Goal: Book appointment/travel/reservation

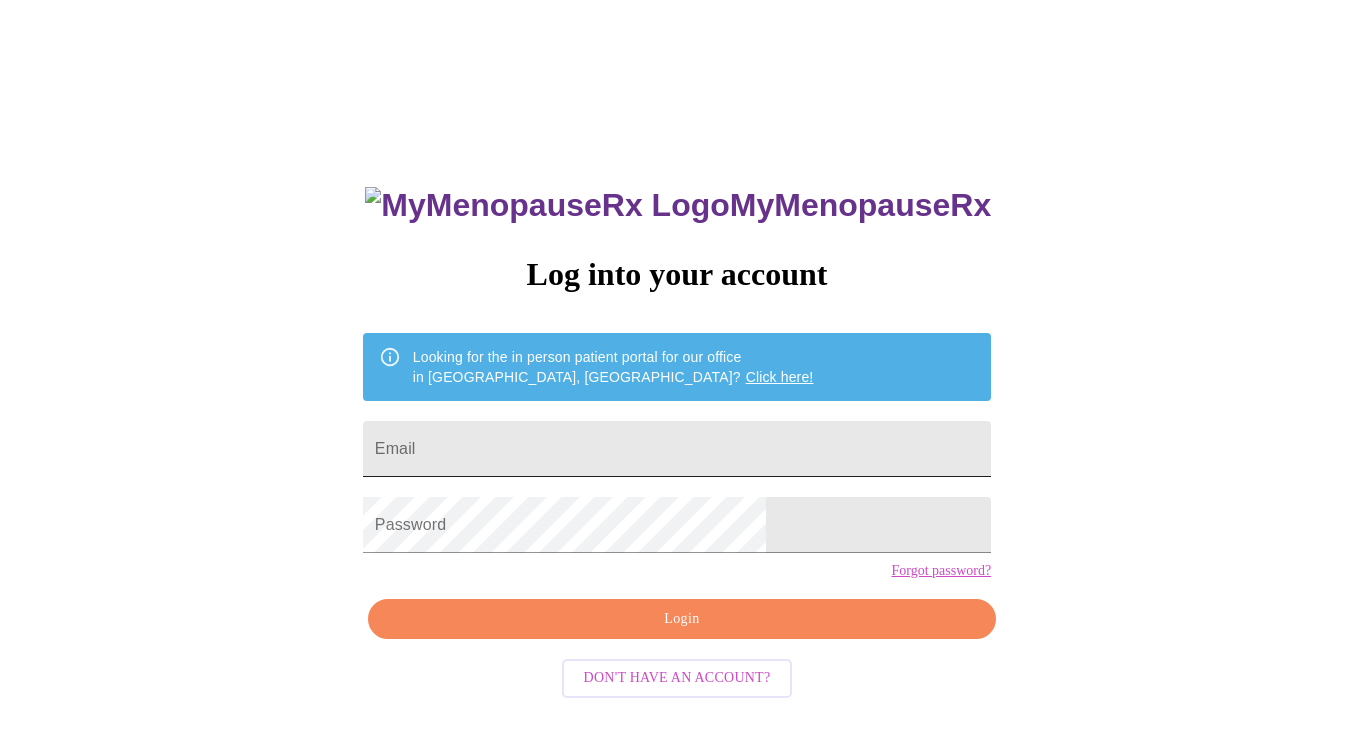
click at [554, 426] on input "Email" at bounding box center [677, 449] width 628 height 56
type input "[EMAIL_ADDRESS][DOMAIN_NAME]"
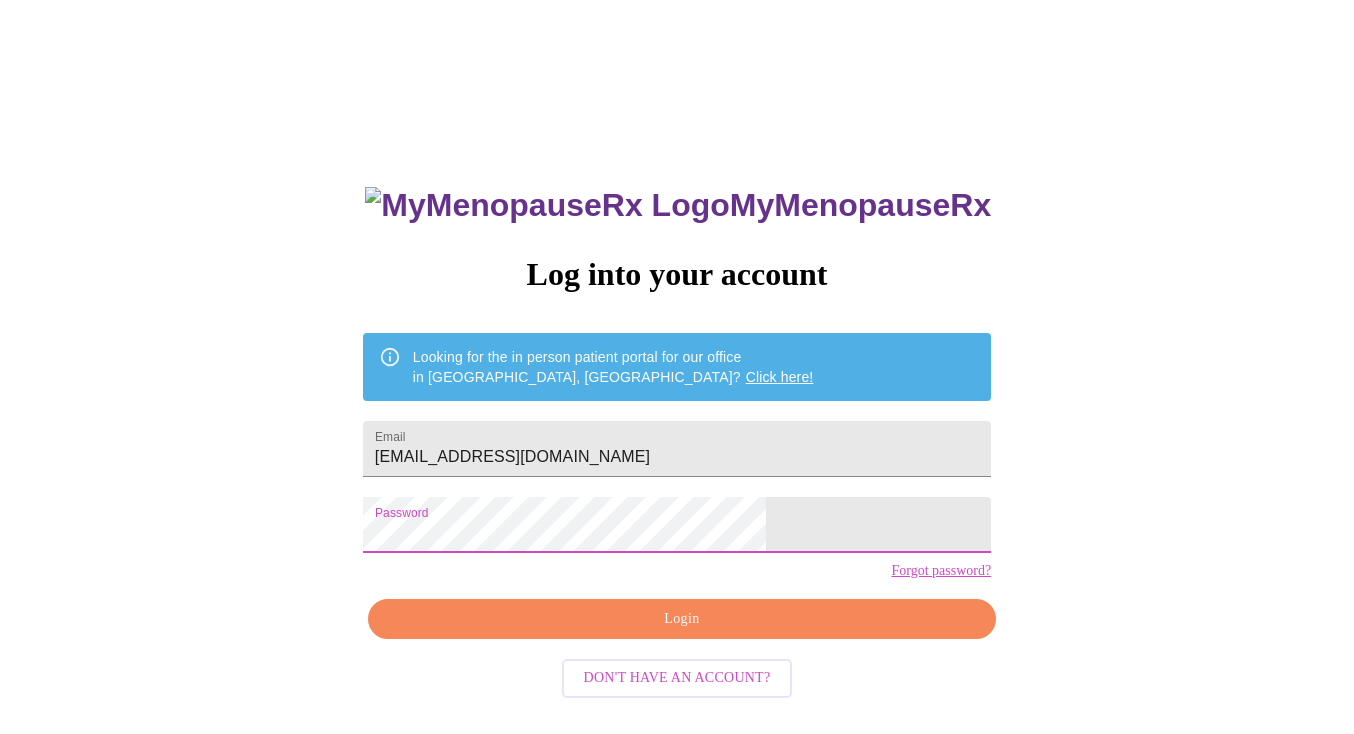
click at [668, 632] on span "Login" at bounding box center [682, 619] width 582 height 25
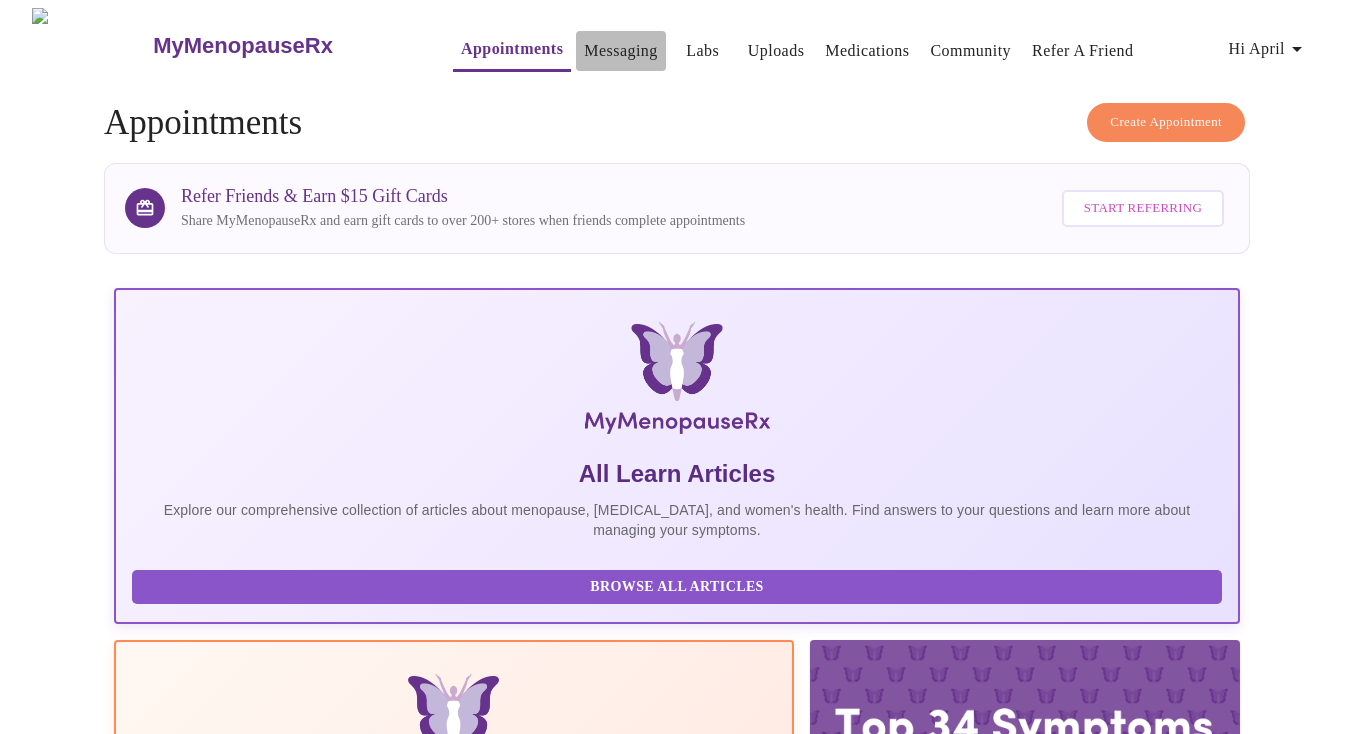
click at [584, 37] on link "Messaging" at bounding box center [620, 51] width 73 height 28
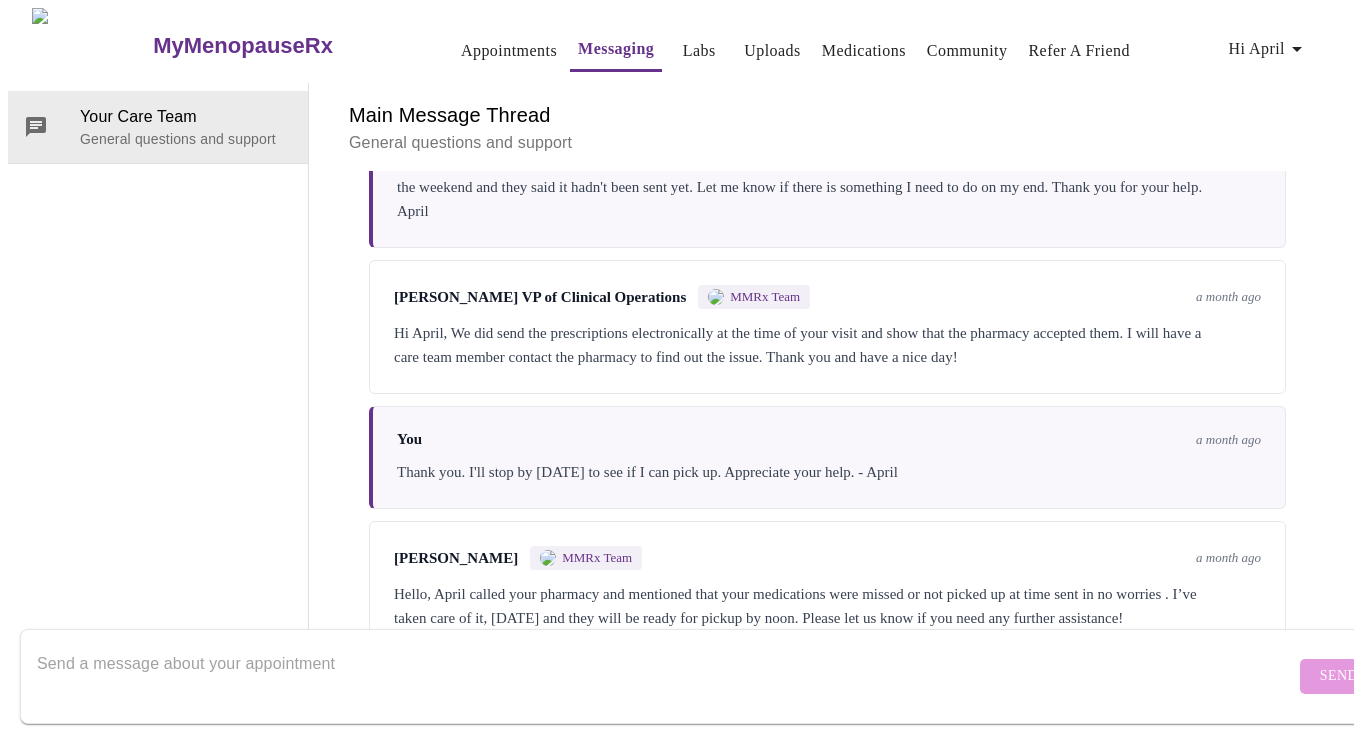
scroll to position [948, 0]
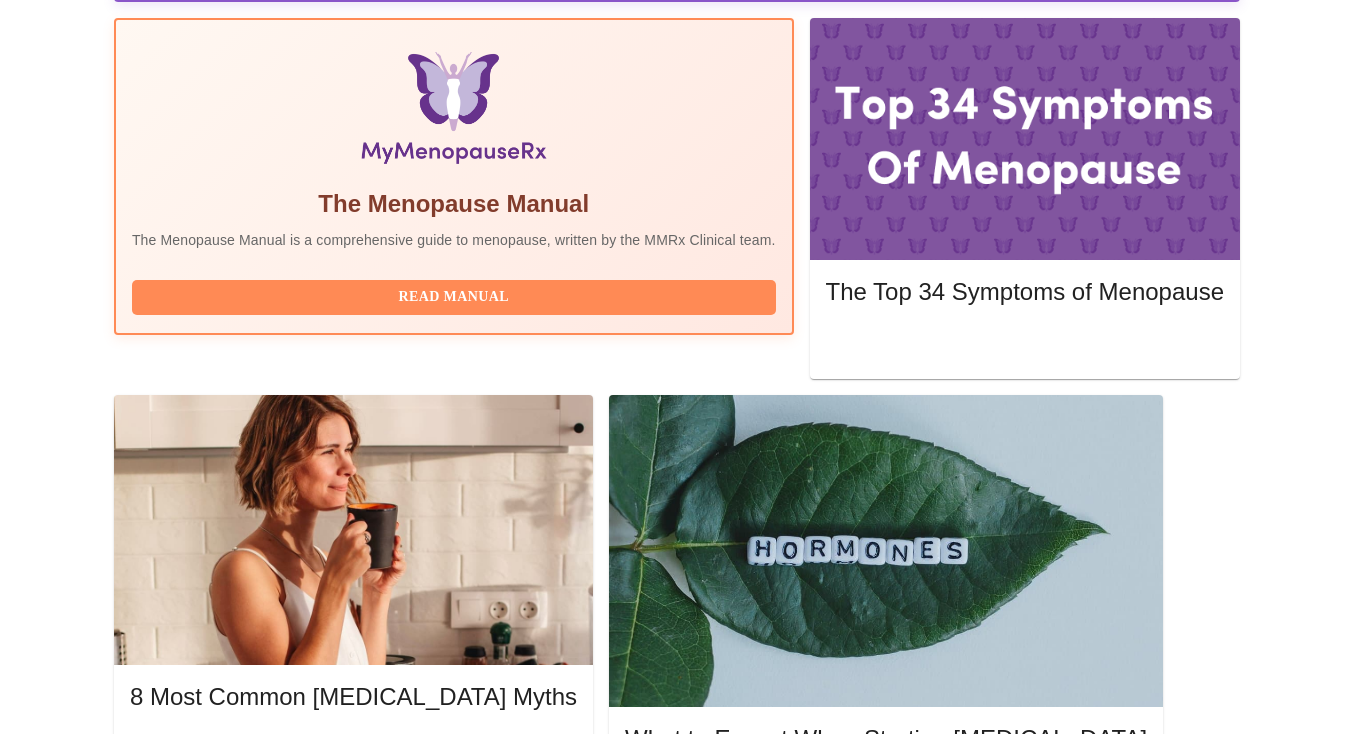
scroll to position [630, 0]
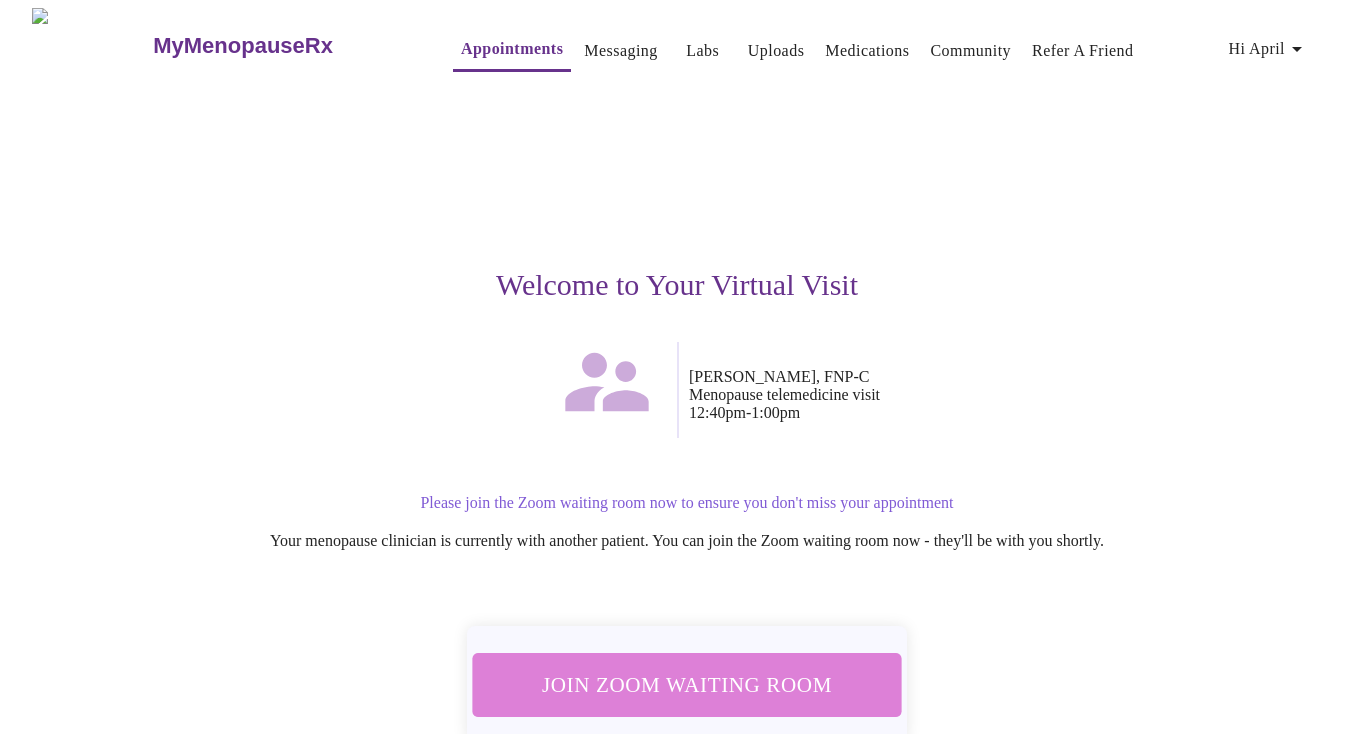
click at [740, 667] on span "Join Zoom Waiting Room" at bounding box center [687, 684] width 376 height 37
